Goal: Information Seeking & Learning: Learn about a topic

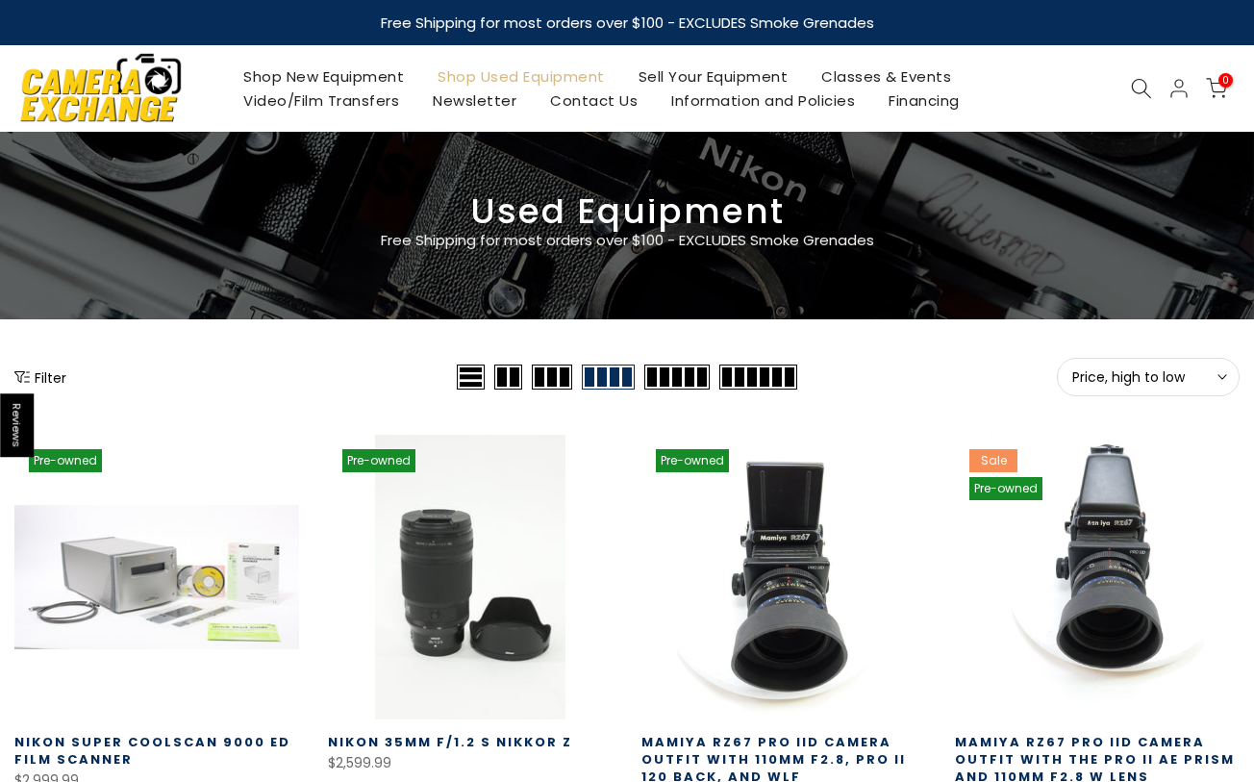
type input "**********"
click at [1208, 373] on span "Price, high to low" at bounding box center [1148, 376] width 152 height 17
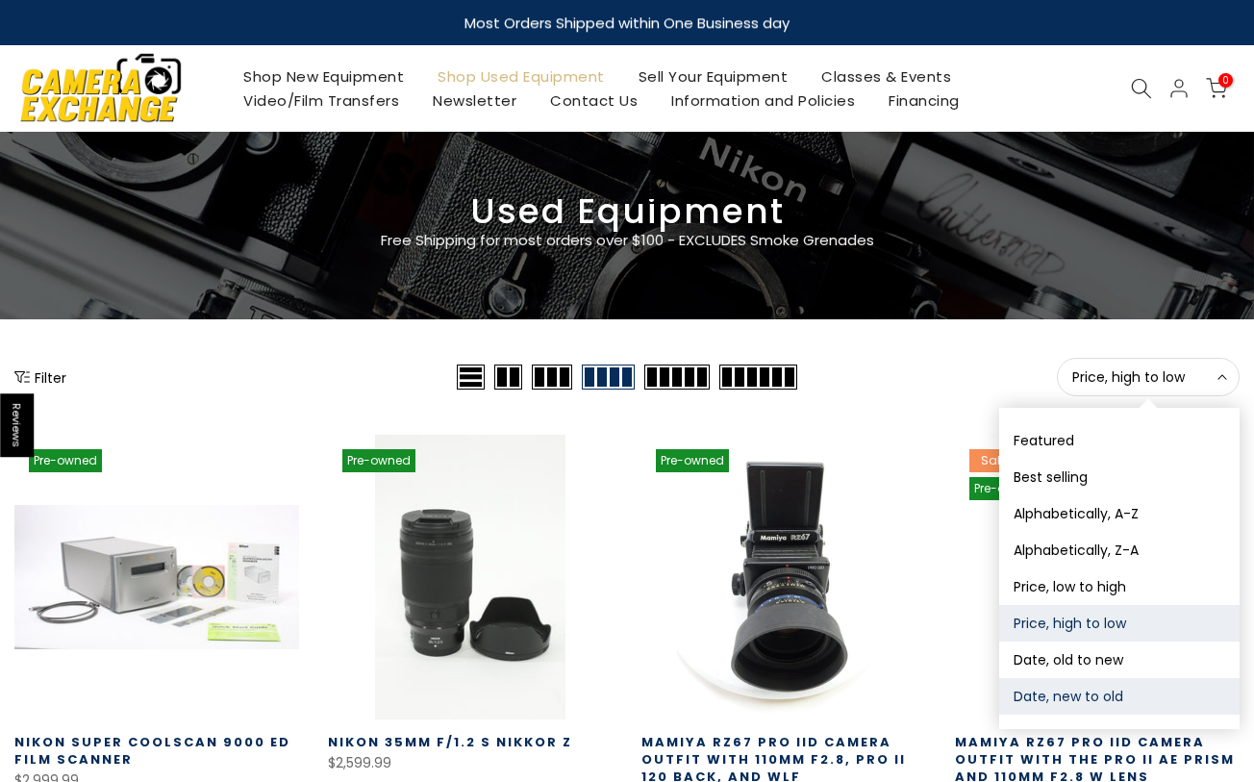
click at [1100, 708] on button "Date, new to old" at bounding box center [1119, 696] width 240 height 37
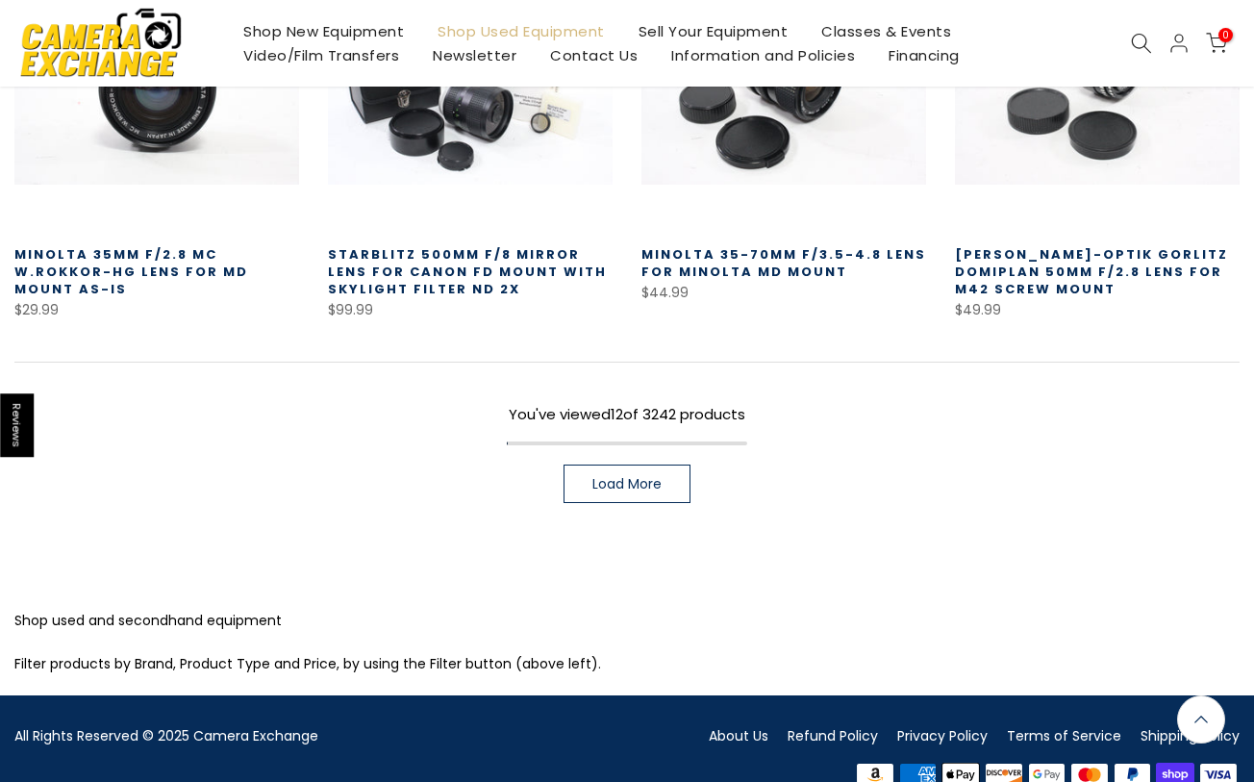
scroll to position [1290, 0]
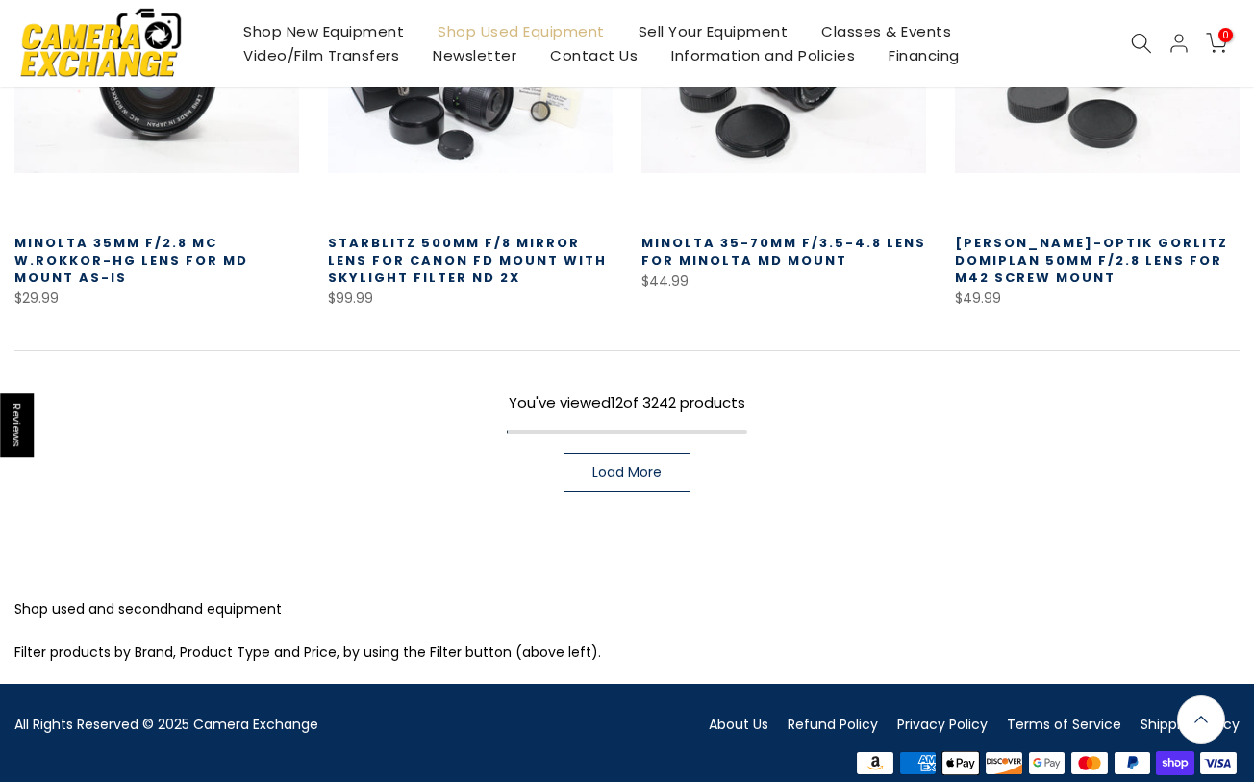
click at [613, 485] on link "Load More" at bounding box center [627, 472] width 127 height 38
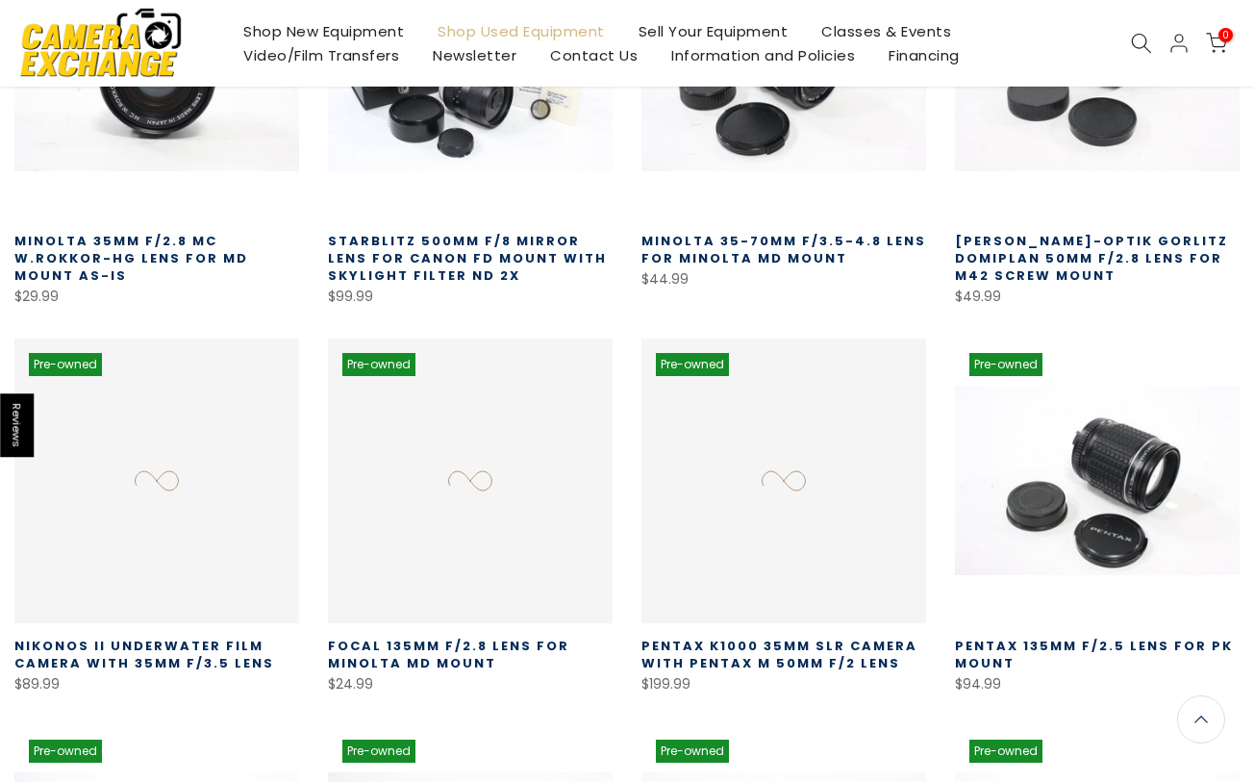
scroll to position [1288, 0]
